Goal: Information Seeking & Learning: Check status

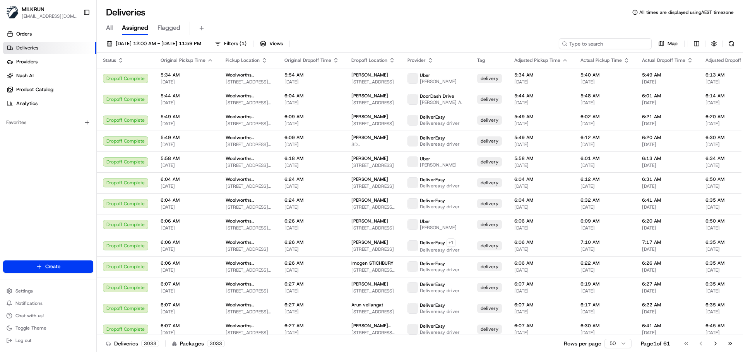
click at [600, 43] on input at bounding box center [605, 43] width 93 height 11
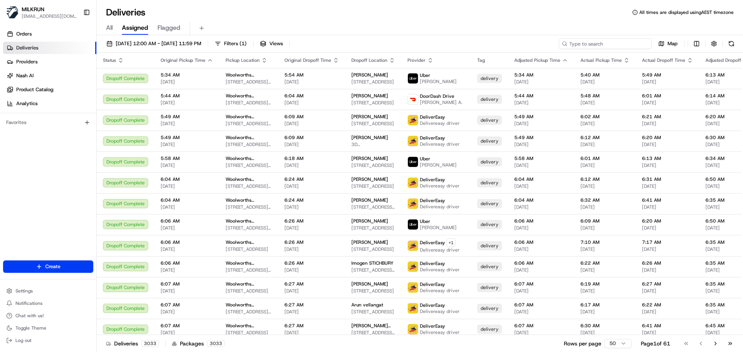
paste input "[PERSON_NAME] [PERSON_NAME]"
type input "[PERSON_NAME] [PERSON_NAME]"
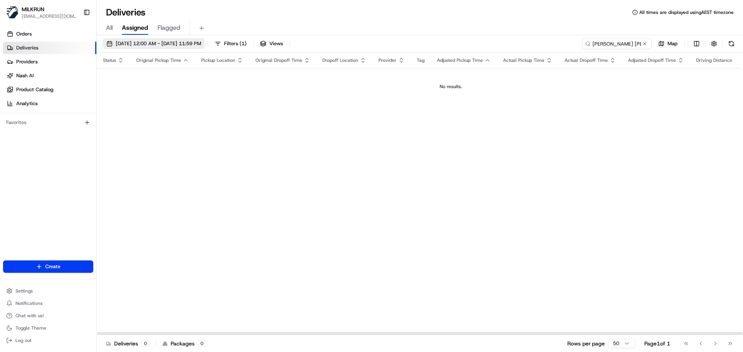
click at [192, 43] on span "[DATE] 12:00 AM - [DATE] 11:59 PM" at bounding box center [159, 43] width 86 height 7
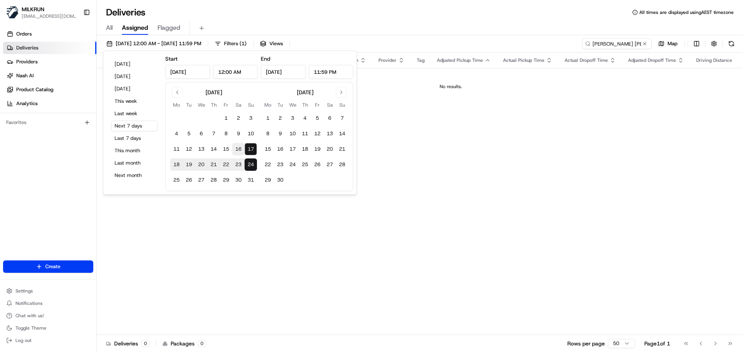
click at [239, 148] on button "16" at bounding box center [238, 149] width 12 height 12
type input "[DATE]"
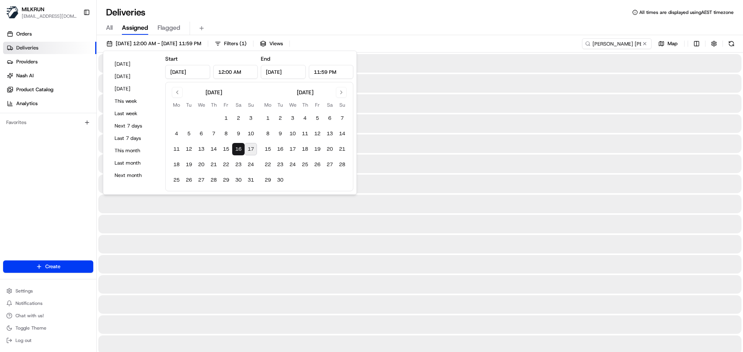
click at [247, 148] on button "17" at bounding box center [251, 149] width 12 height 12
type input "[DATE]"
drag, startPoint x: 592, startPoint y: 42, endPoint x: 581, endPoint y: 56, distance: 17.9
click at [592, 43] on input "[PERSON_NAME] [PERSON_NAME]" at bounding box center [605, 43] width 93 height 11
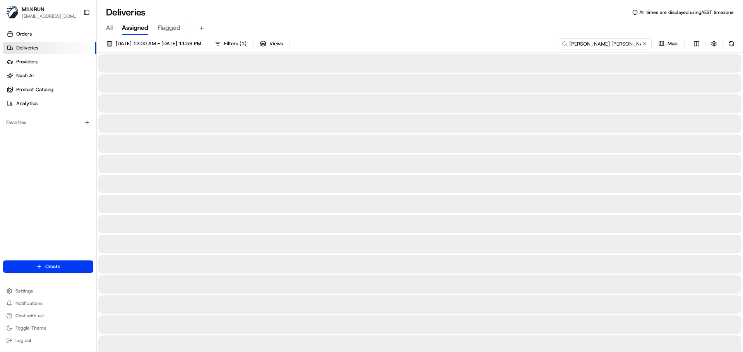
type input "[PERSON_NAME] [PERSON_NAME]"
click at [623, 44] on input "[PERSON_NAME] [PERSON_NAME]" at bounding box center [605, 43] width 93 height 11
